Goal: Information Seeking & Learning: Learn about a topic

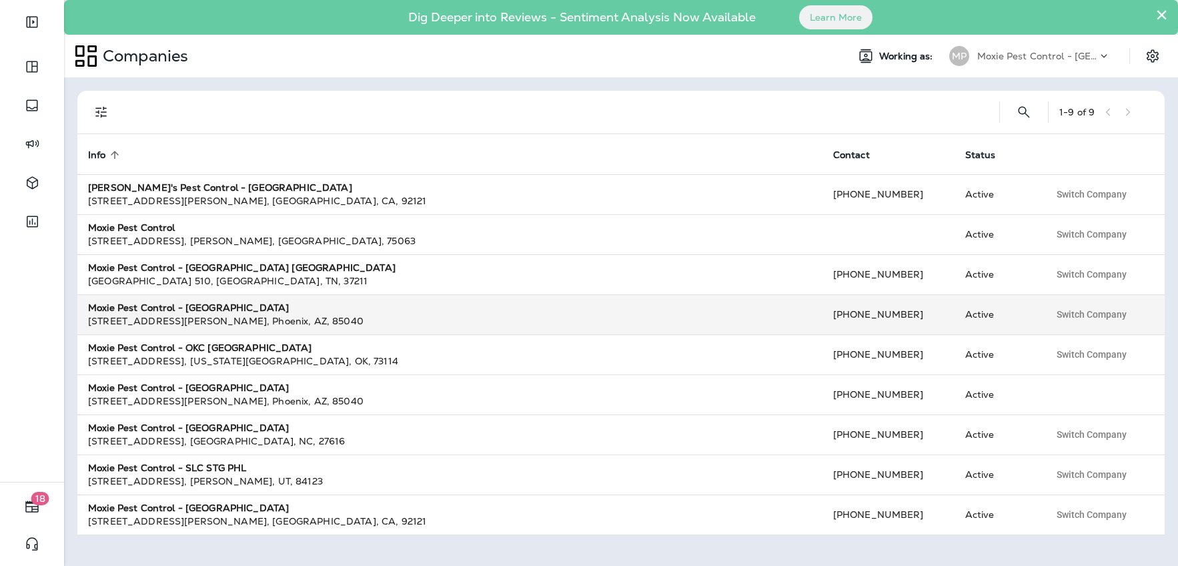
click at [215, 308] on strong "Moxie Pest Control - [GEOGRAPHIC_DATA]" at bounding box center [188, 308] width 201 height 12
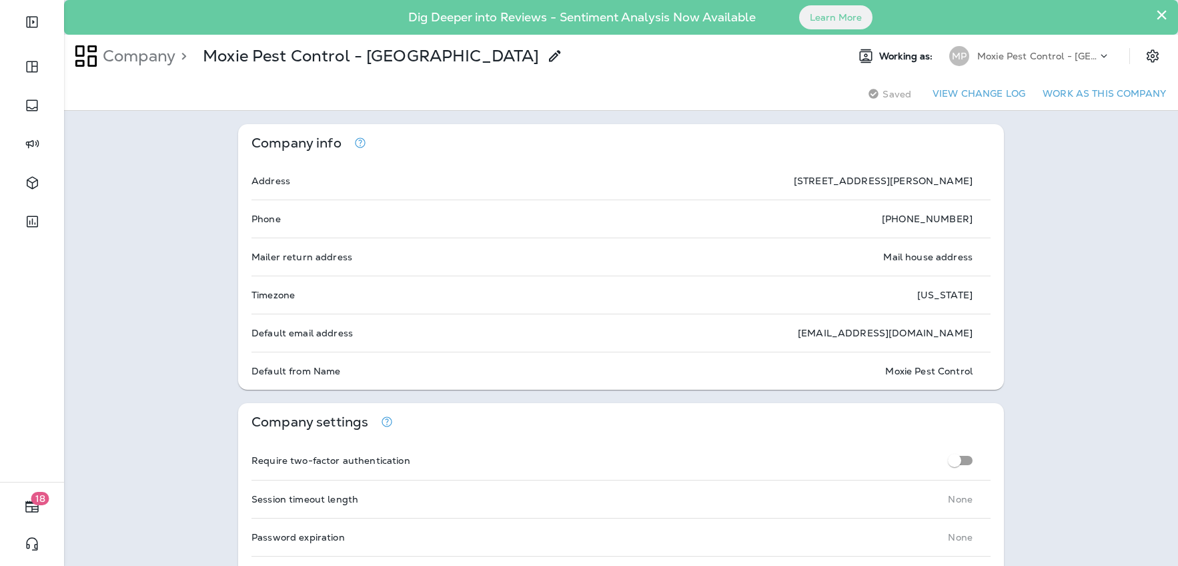
click at [1063, 46] on div "Moxie Pest Control - [GEOGRAPHIC_DATA]" at bounding box center [1037, 56] width 120 height 20
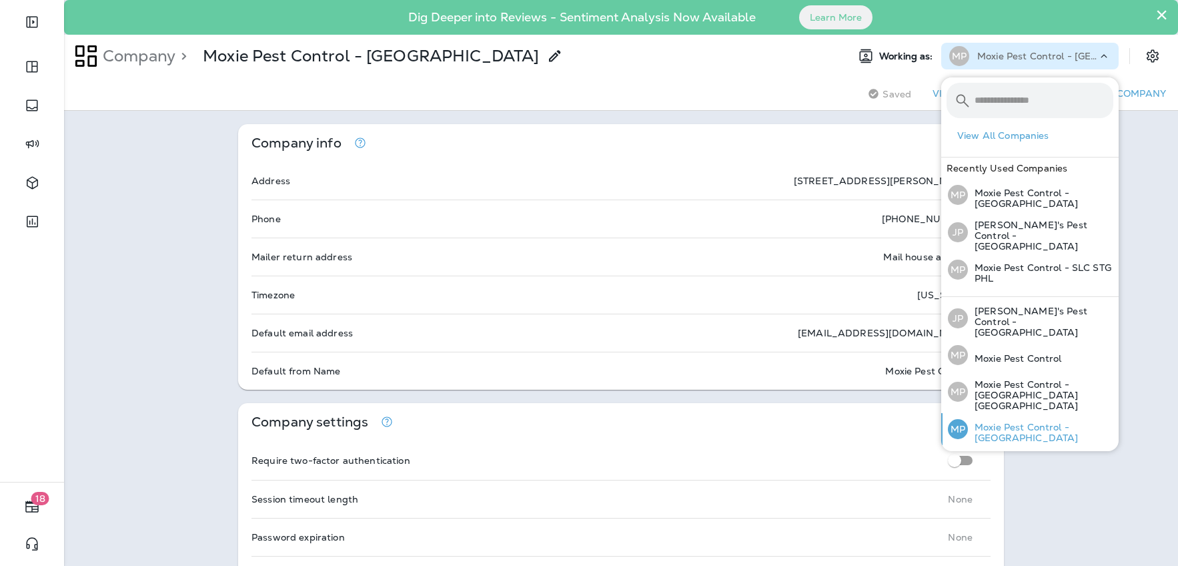
click at [1038, 422] on p "Moxie Pest Control - [GEOGRAPHIC_DATA]" at bounding box center [1040, 432] width 145 height 21
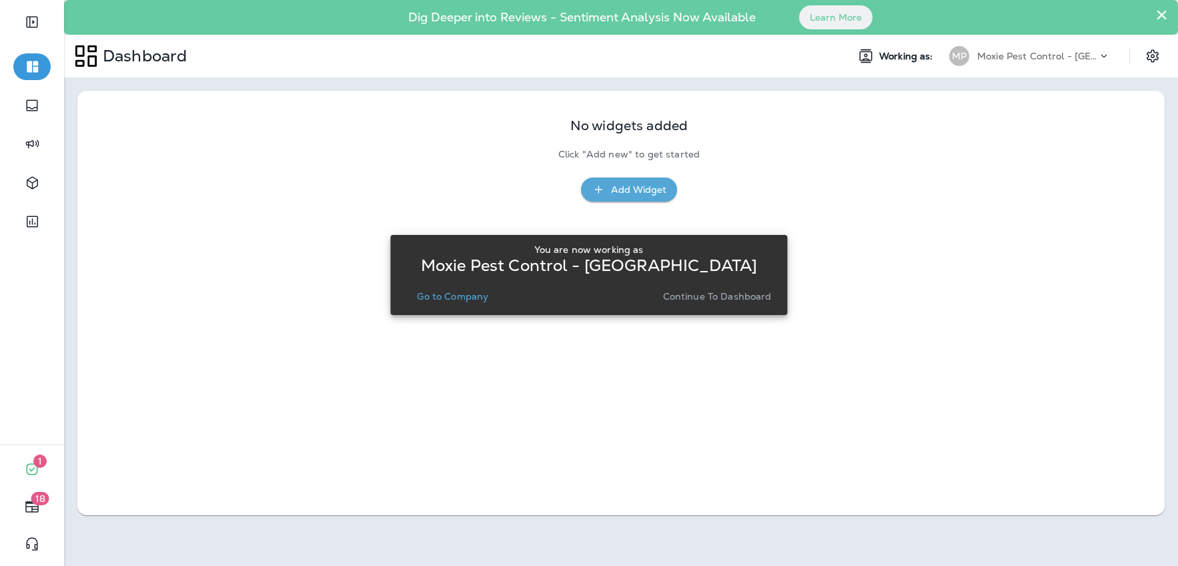
click at [736, 297] on p "Continue to Dashboard" at bounding box center [717, 296] width 109 height 11
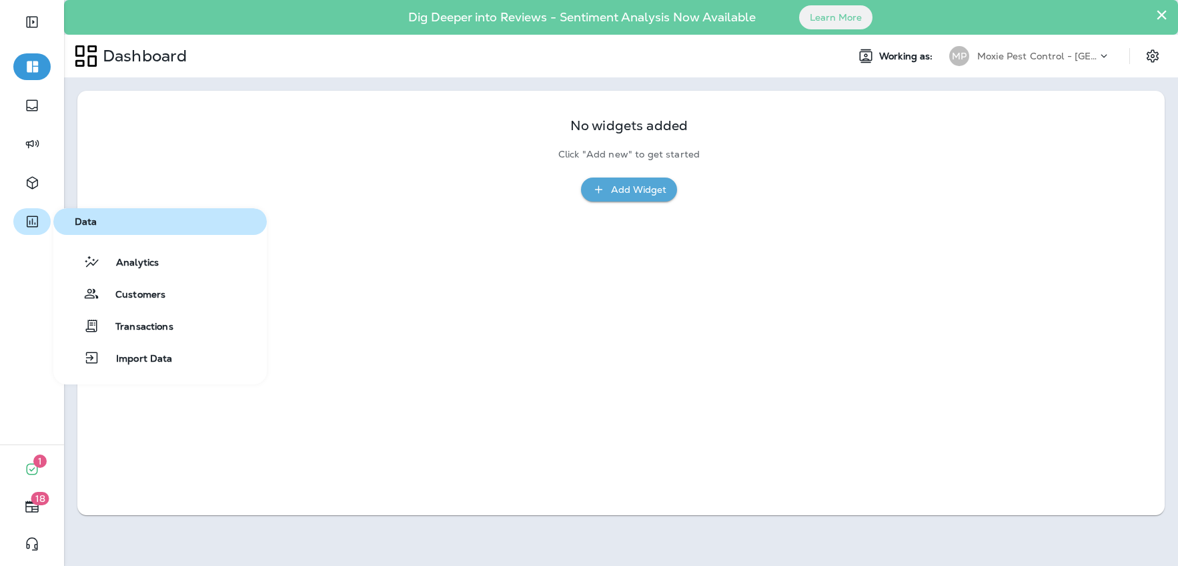
click at [33, 229] on button "button" at bounding box center [31, 221] width 37 height 27
click at [118, 254] on div "Analytics" at bounding box center [109, 261] width 100 height 16
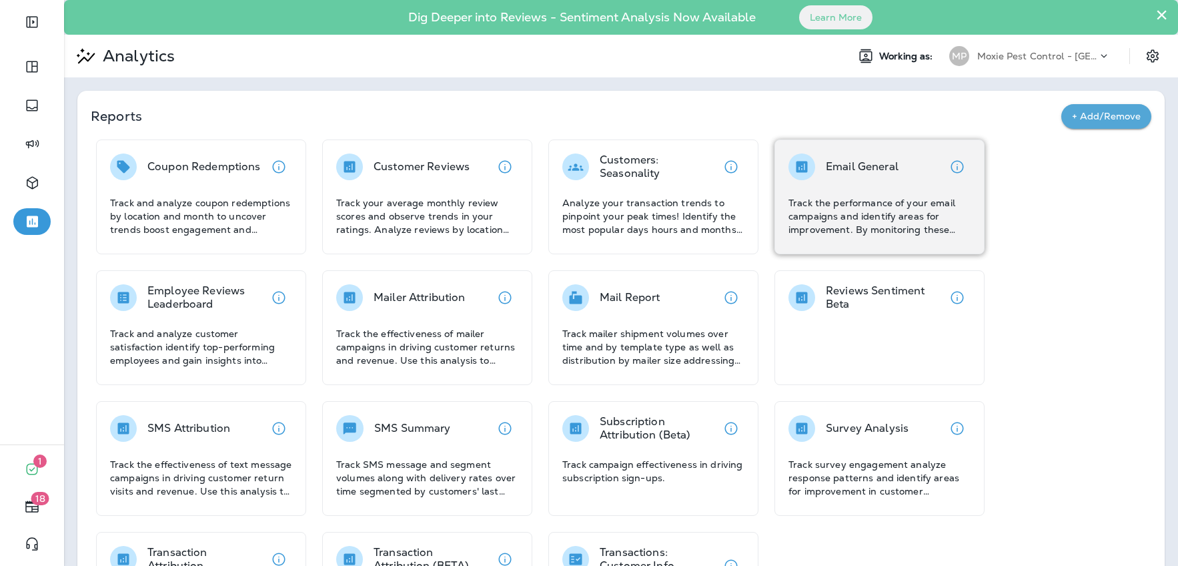
click at [884, 193] on div "Email General Track the performance of your email campaigns and identify areas …" at bounding box center [879, 194] width 182 height 83
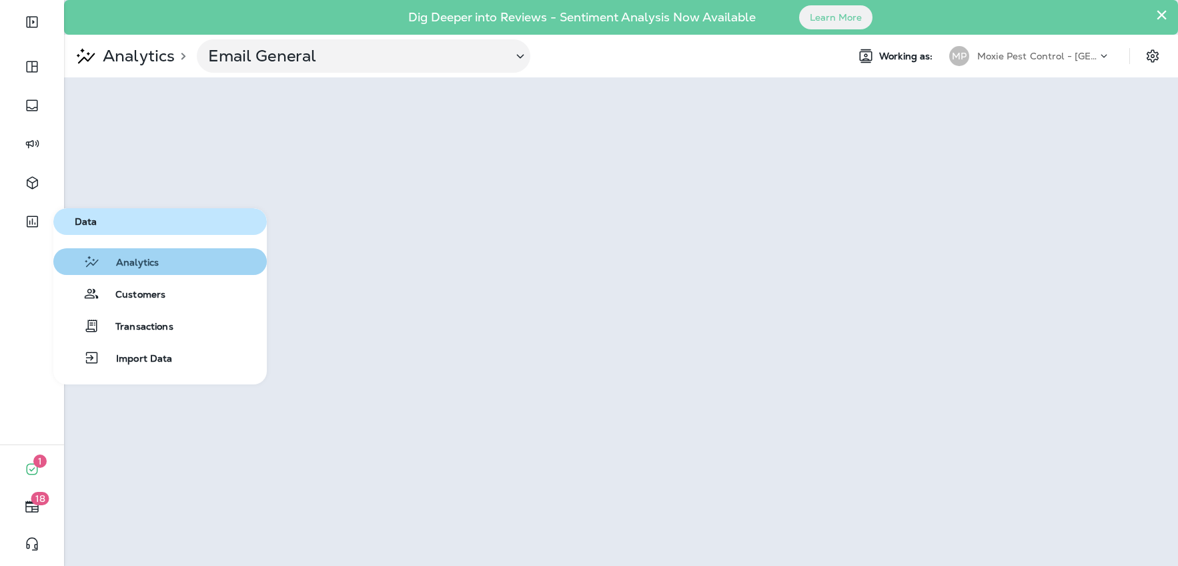
click at [125, 257] on span "Analytics" at bounding box center [129, 263] width 59 height 13
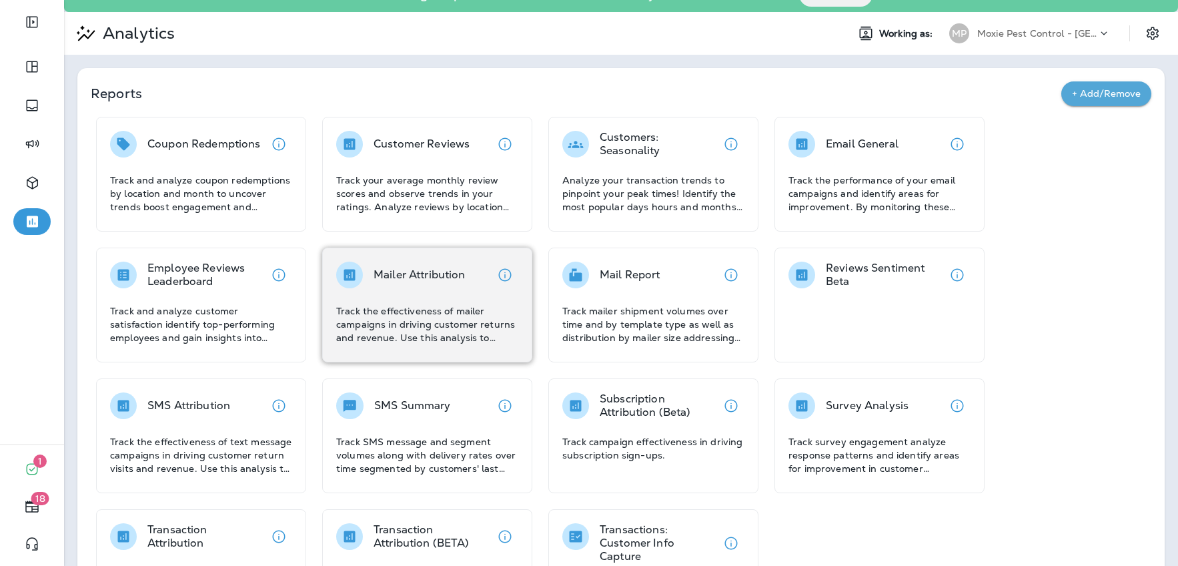
scroll to position [77, 0]
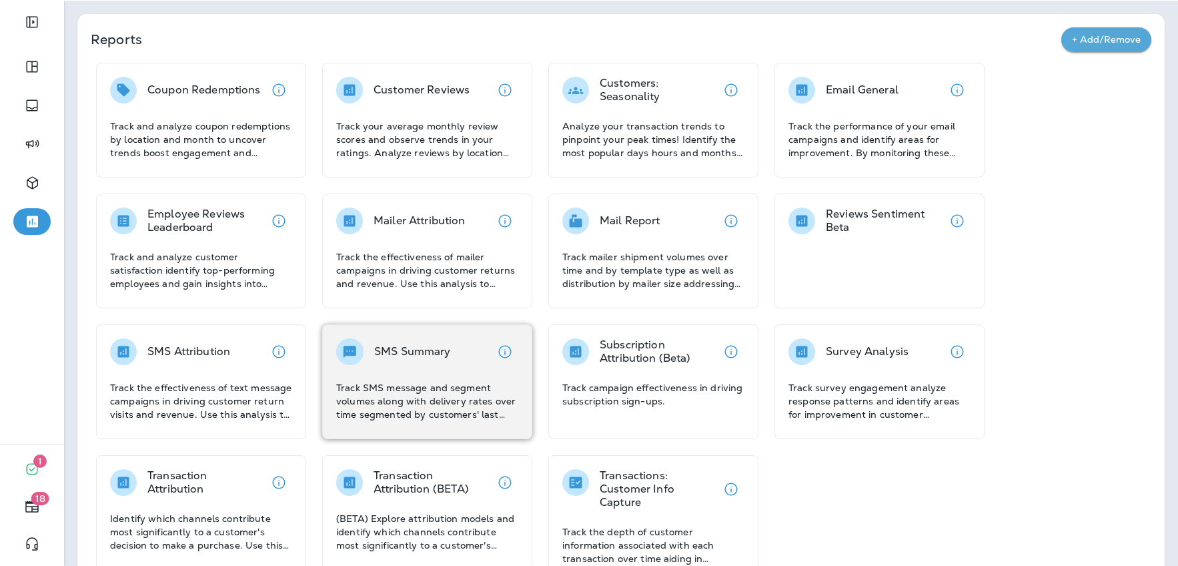
click at [437, 365] on div "SMS Summary Track SMS message and segment volumes along with delivery rates ove…" at bounding box center [427, 379] width 182 height 83
